Goal: Task Accomplishment & Management: Use online tool/utility

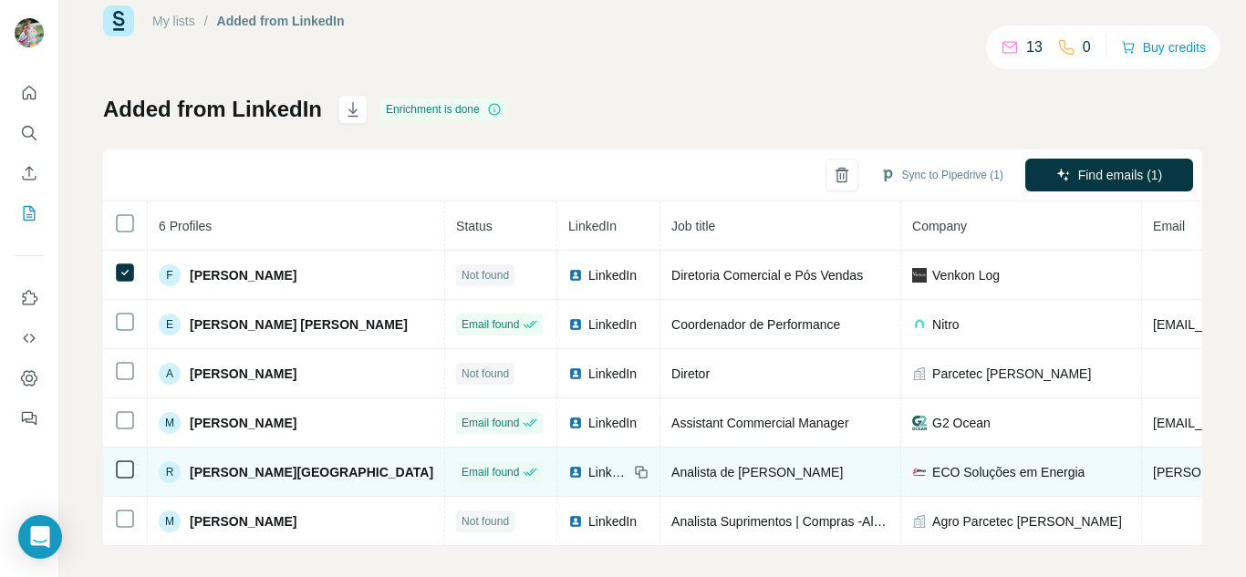
scroll to position [60, 0]
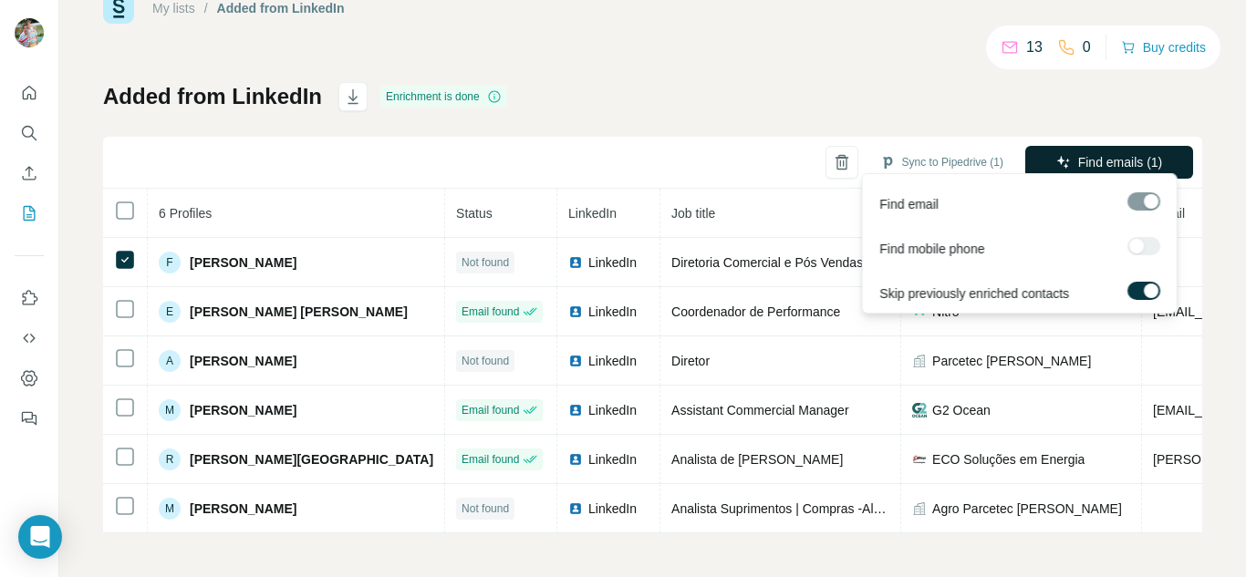
click at [1093, 157] on span "Find emails (1)" at bounding box center [1120, 162] width 85 height 18
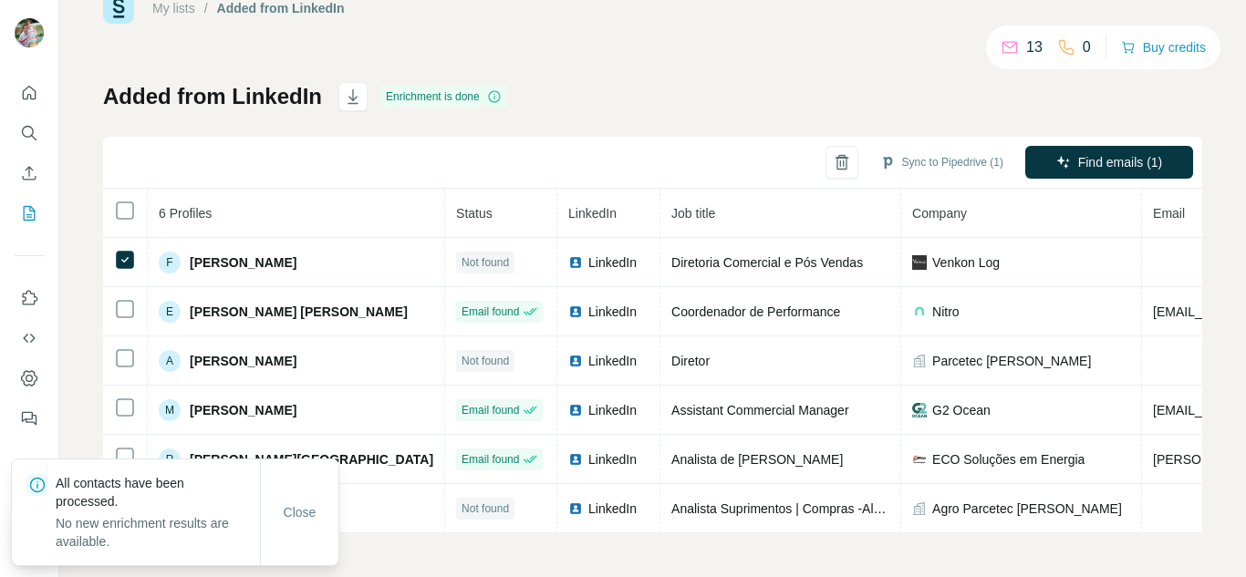
click at [913, 66] on div "My lists / Added from LinkedIn 13 0 Buy credits Added from LinkedIn Enrichment …" at bounding box center [652, 263] width 1099 height 541
click at [290, 548] on div "Close" at bounding box center [299, 513] width 78 height 106
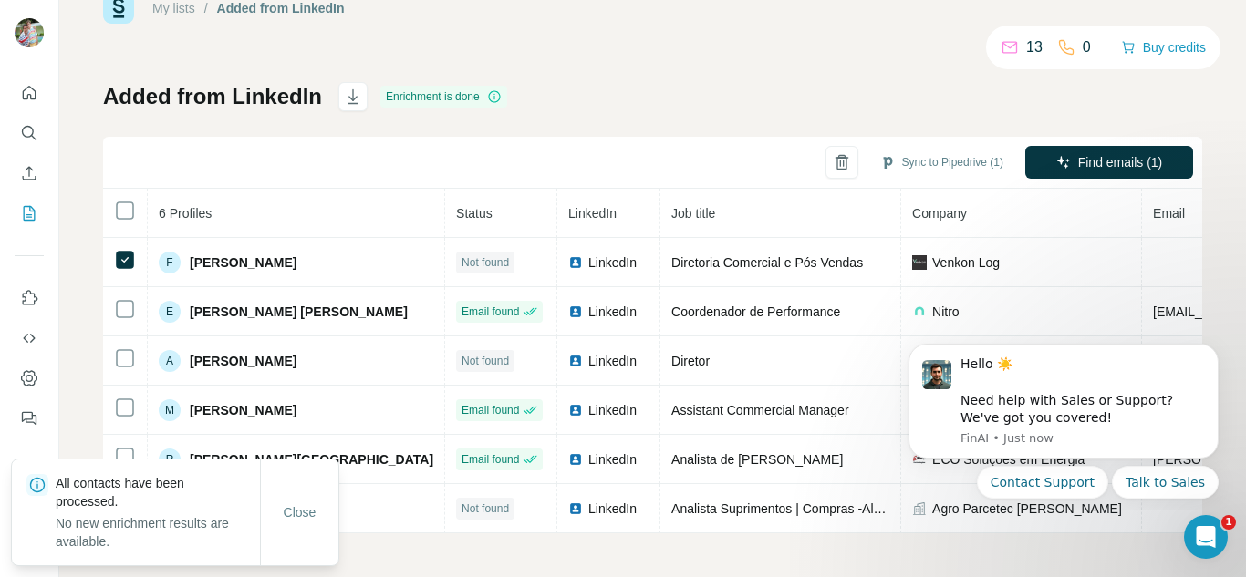
scroll to position [0, 0]
click at [304, 519] on span "Close" at bounding box center [300, 512] width 33 height 18
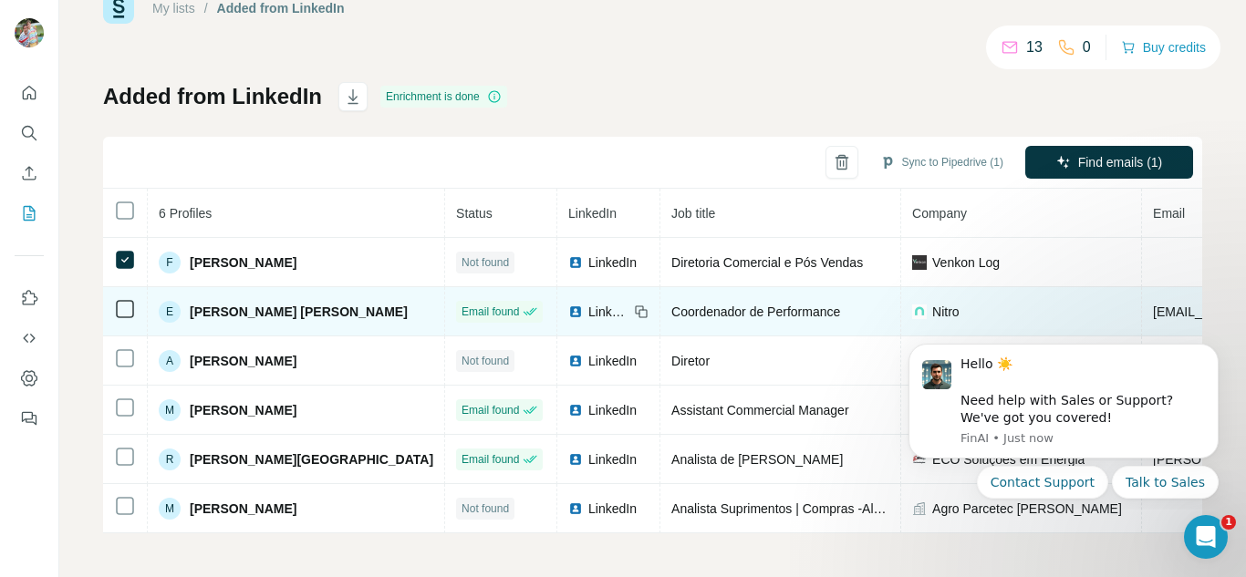
scroll to position [60, 0]
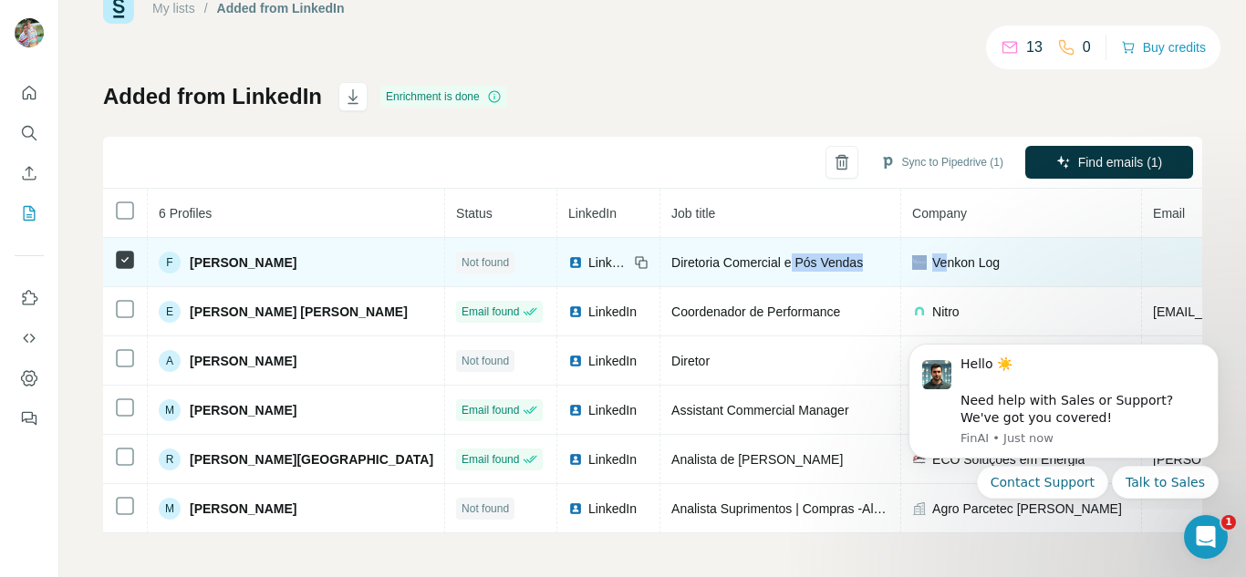
drag, startPoint x: 941, startPoint y: 254, endPoint x: 793, endPoint y: 258, distance: 148.7
click at [793, 258] on tr "F [PERSON_NAME] Not found LinkedIn Diretoria Comercial e Pós Vendas Venkon Log …" at bounding box center [1021, 262] width 1837 height 49
click at [977, 266] on td "Venkon Log" at bounding box center [1021, 262] width 241 height 49
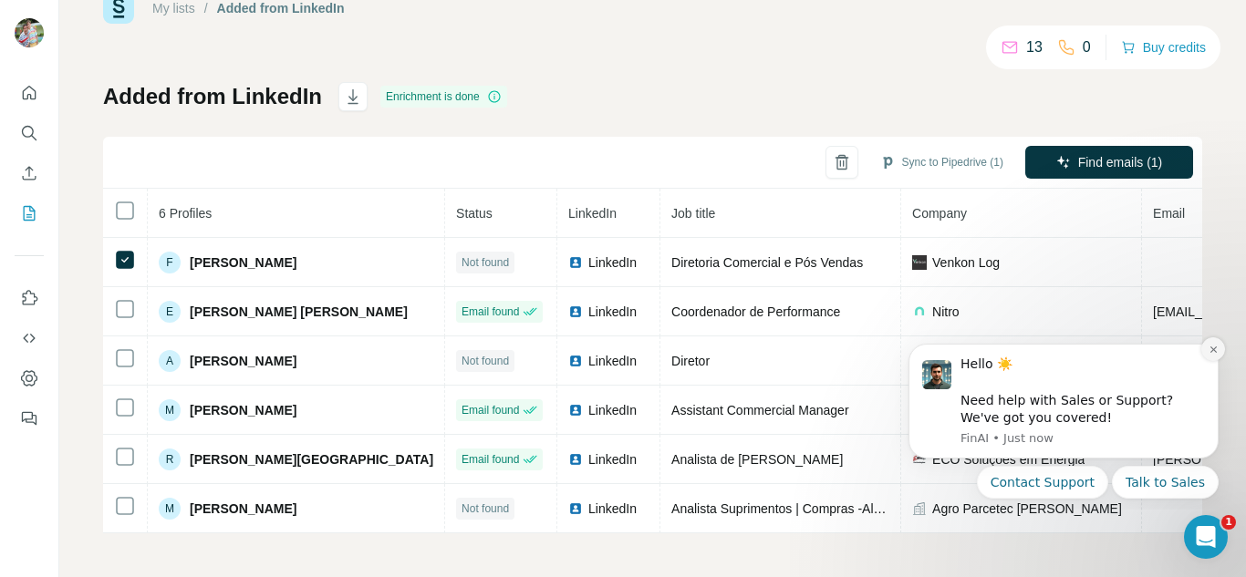
click at [1211, 353] on icon "Dismiss notification" at bounding box center [1213, 350] width 10 height 10
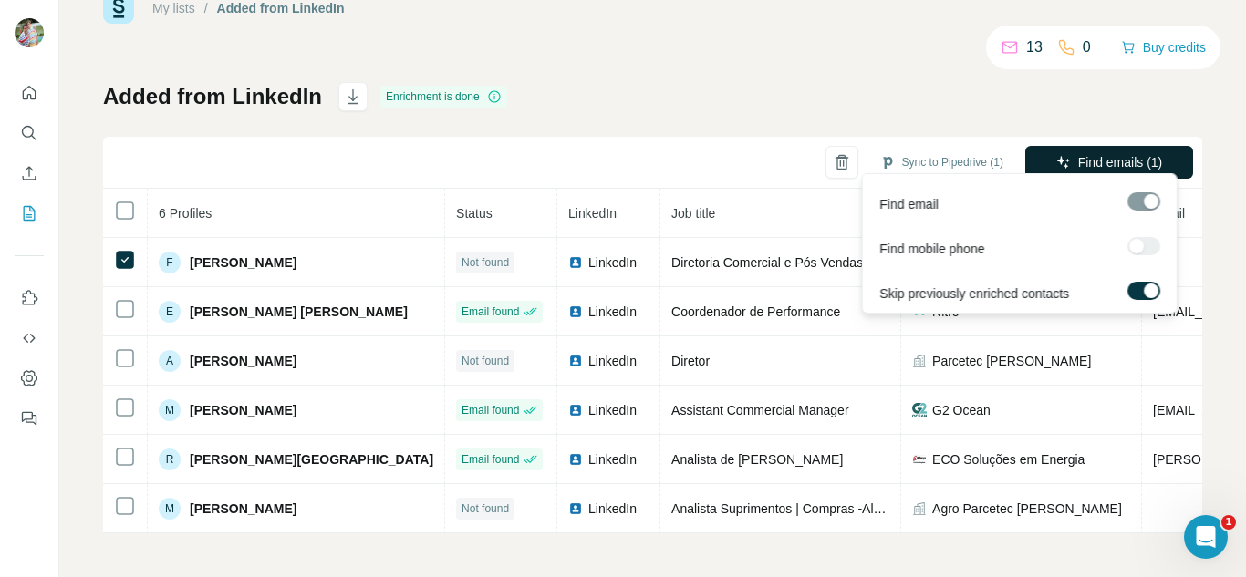
click at [1130, 158] on span "Find emails (1)" at bounding box center [1120, 162] width 85 height 18
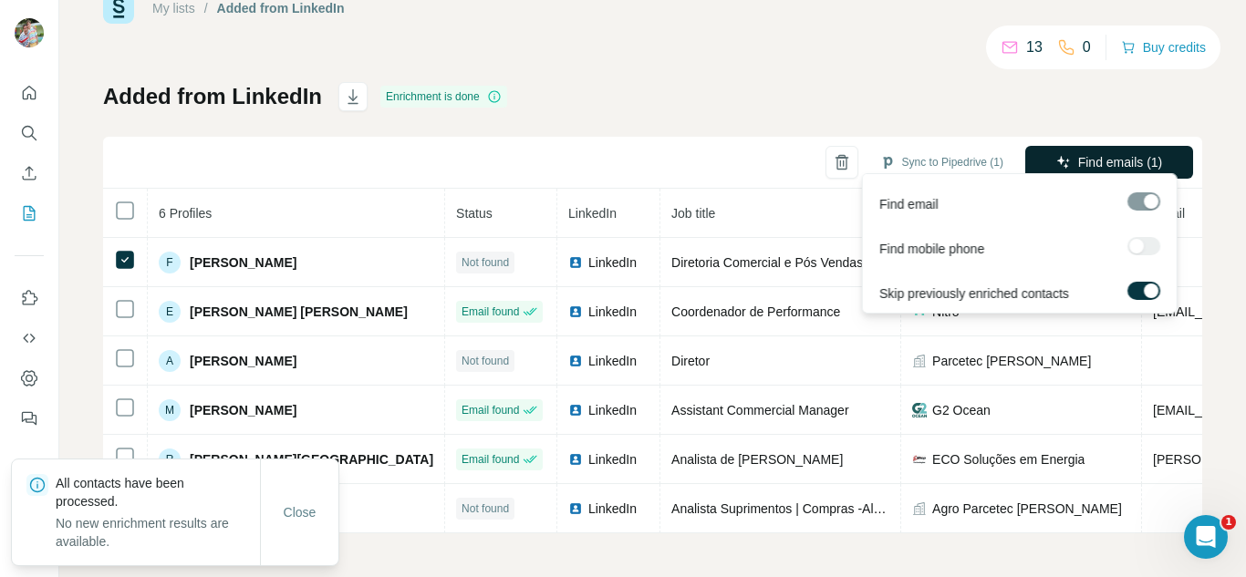
click at [1050, 162] on button "Find emails (1)" at bounding box center [1109, 162] width 168 height 33
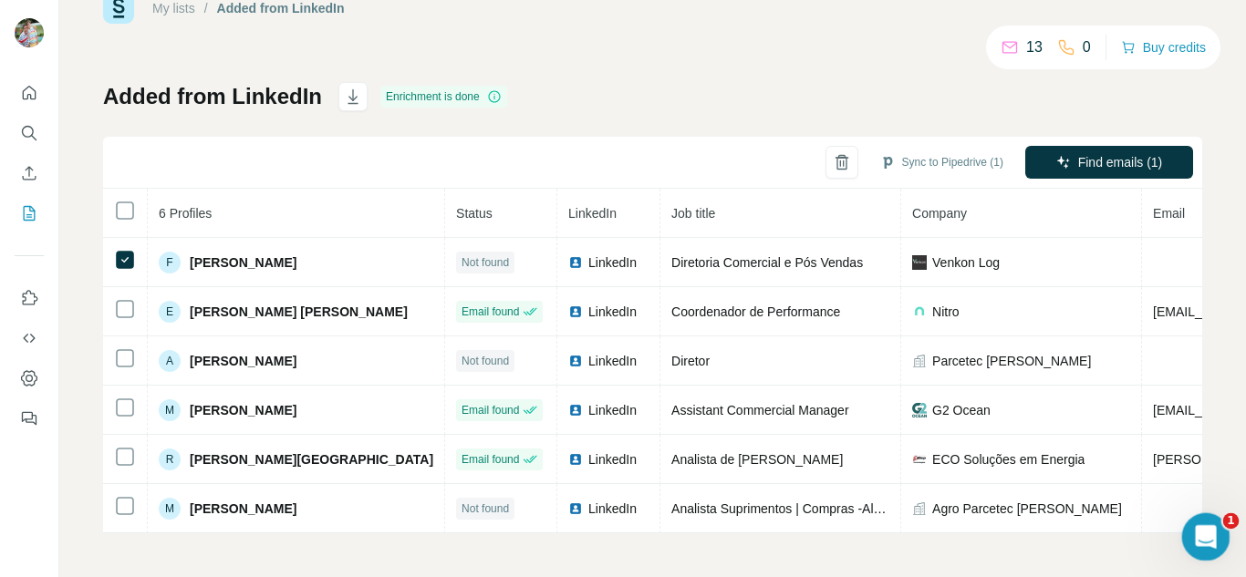
click at [1207, 525] on icon "Open Intercom Messenger" at bounding box center [1203, 535] width 30 height 30
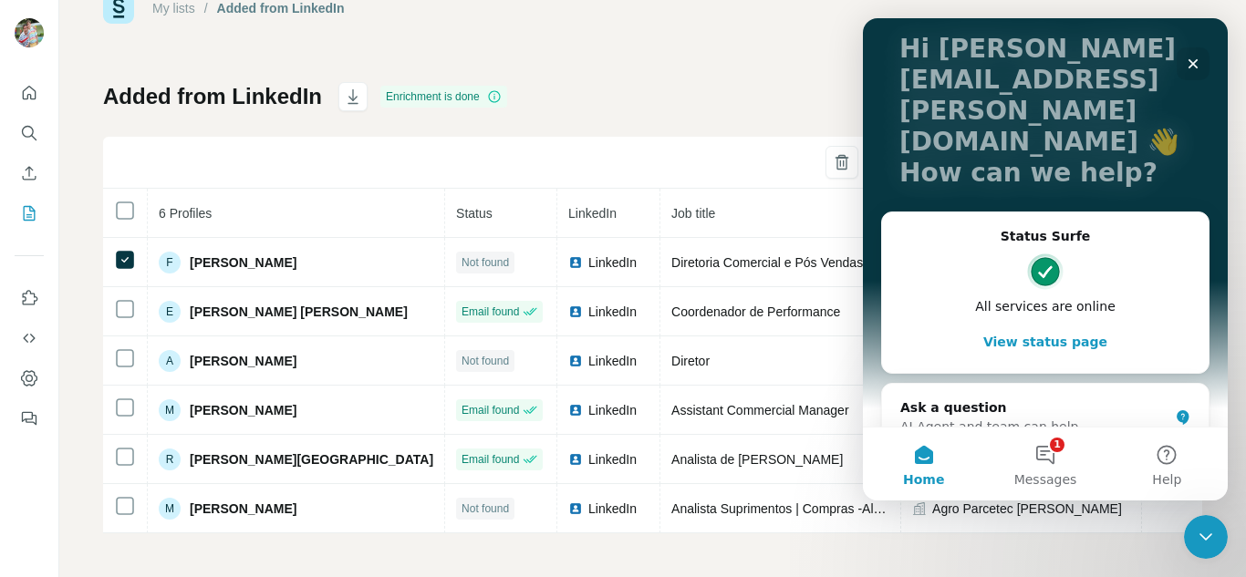
scroll to position [118, 0]
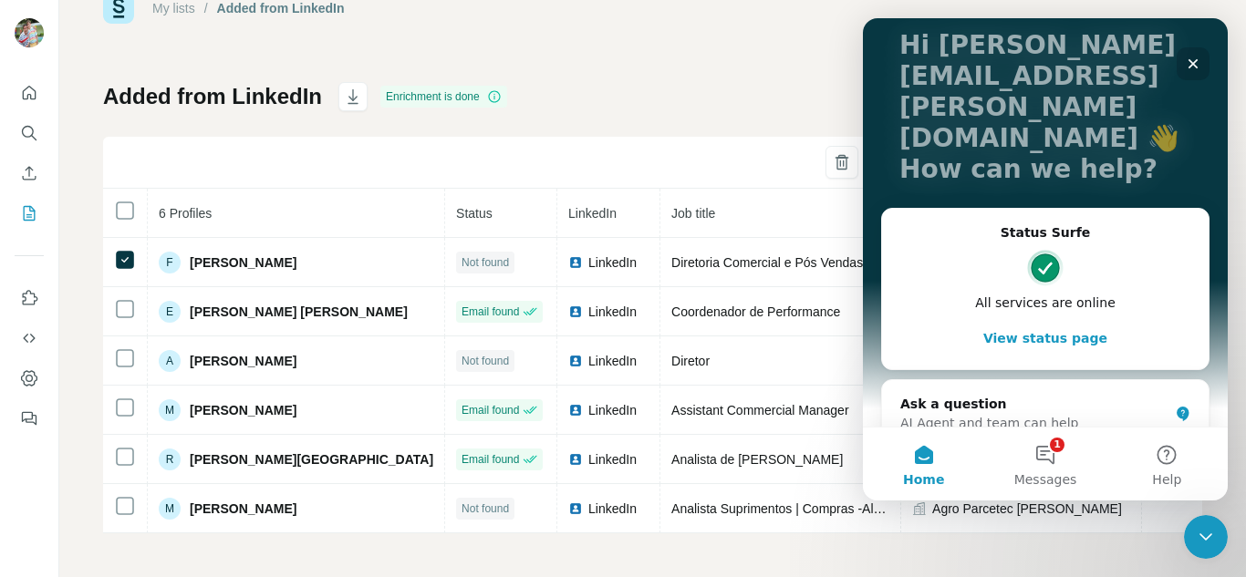
click at [1184, 67] on div "Close" at bounding box center [1192, 63] width 33 height 33
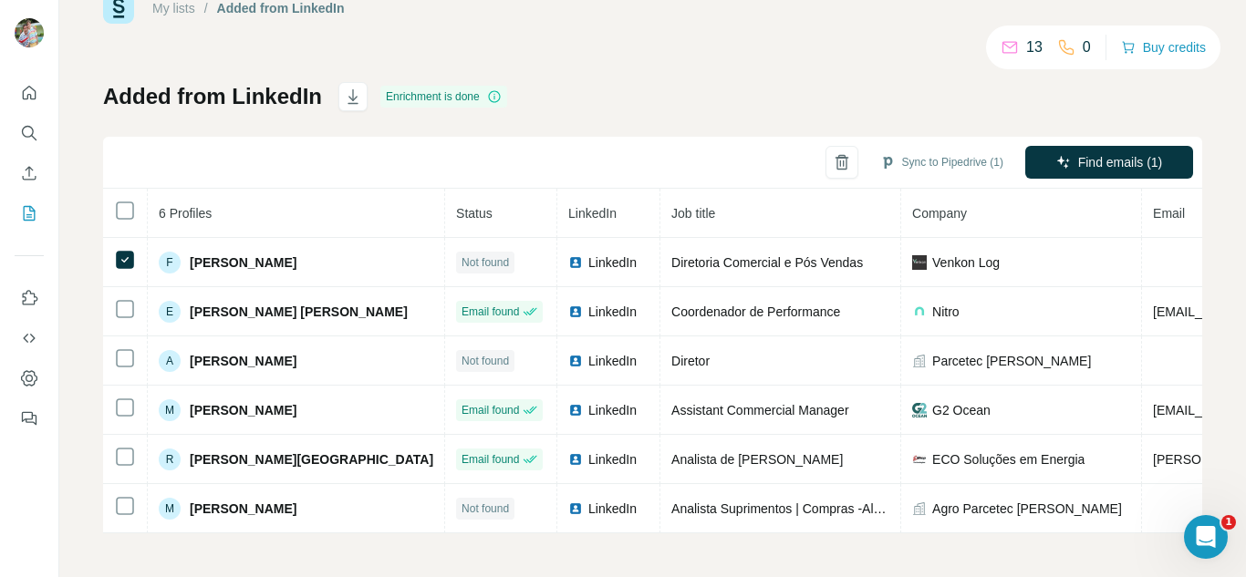
scroll to position [0, 0]
click at [1205, 530] on icon "Open Intercom Messenger" at bounding box center [1203, 535] width 30 height 30
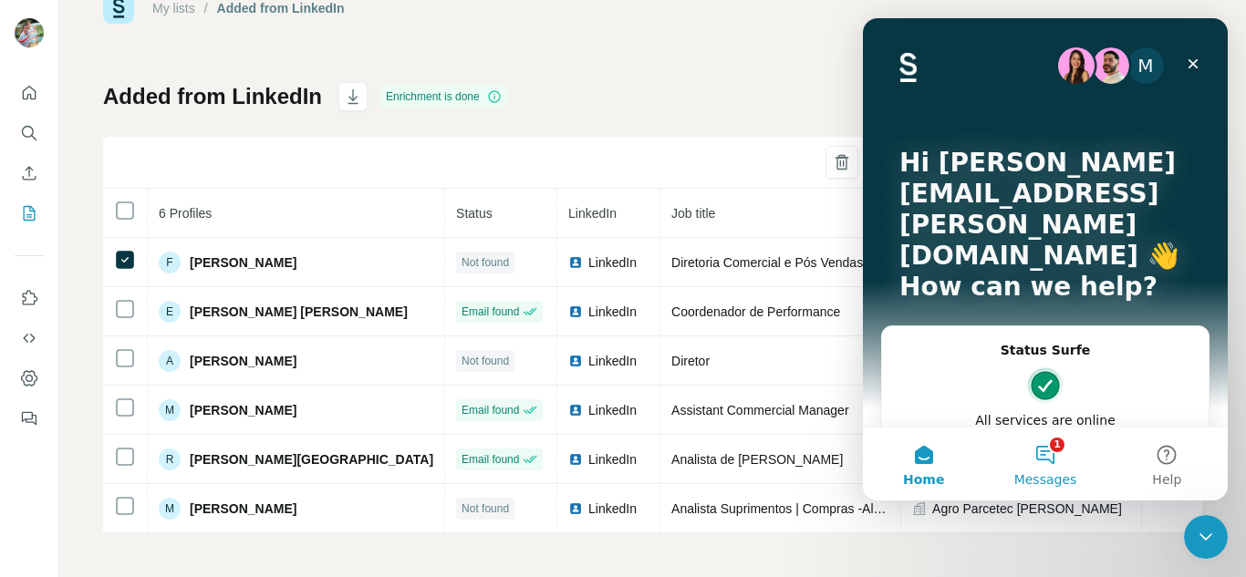
click at [1048, 450] on button "1 Messages" at bounding box center [1044, 464] width 121 height 73
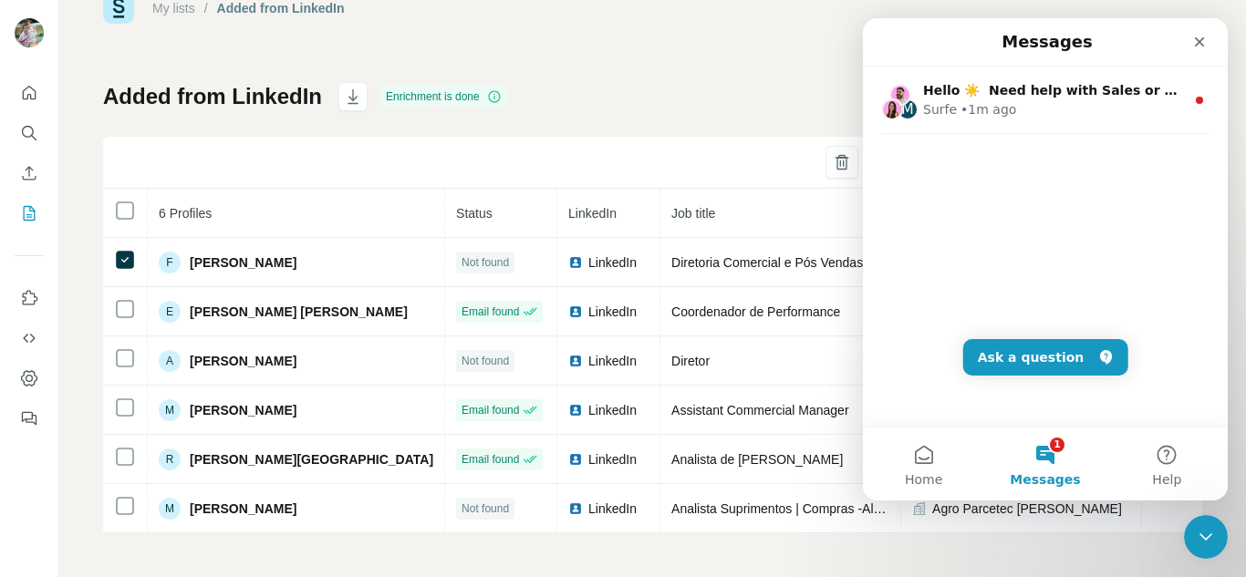
click at [718, 62] on div "My lists / Added from LinkedIn 13 0 Buy credits Added from LinkedIn Enrichment …" at bounding box center [652, 263] width 1099 height 541
click at [1192, 50] on div "Close" at bounding box center [1199, 42] width 33 height 33
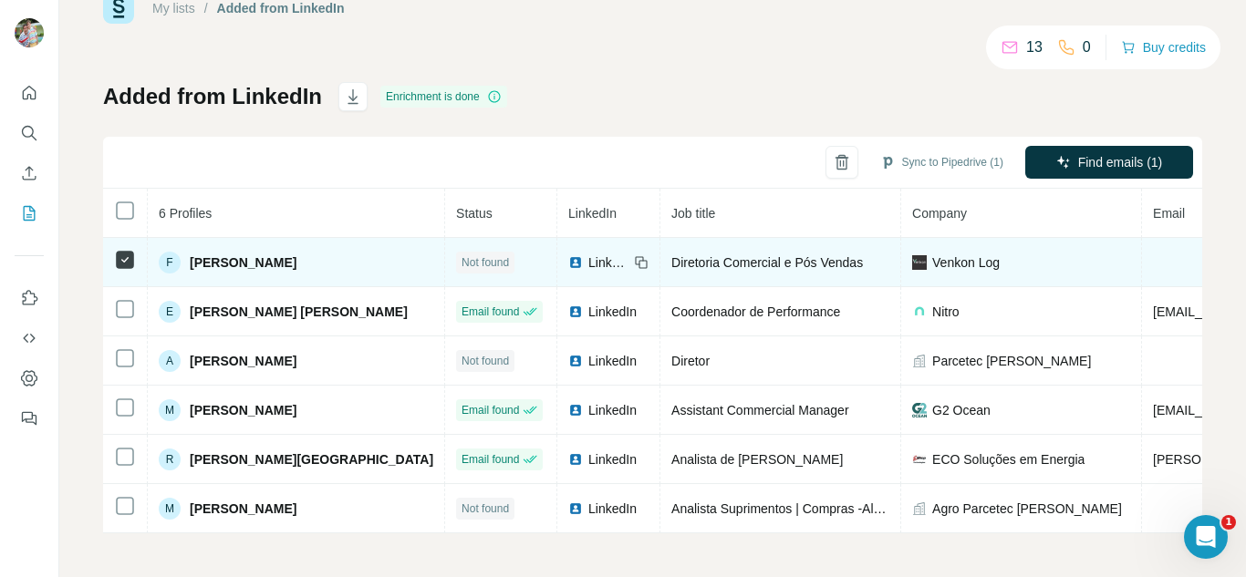
click at [181, 254] on div "F [PERSON_NAME]" at bounding box center [228, 263] width 138 height 22
